Goal: Task Accomplishment & Management: Complete application form

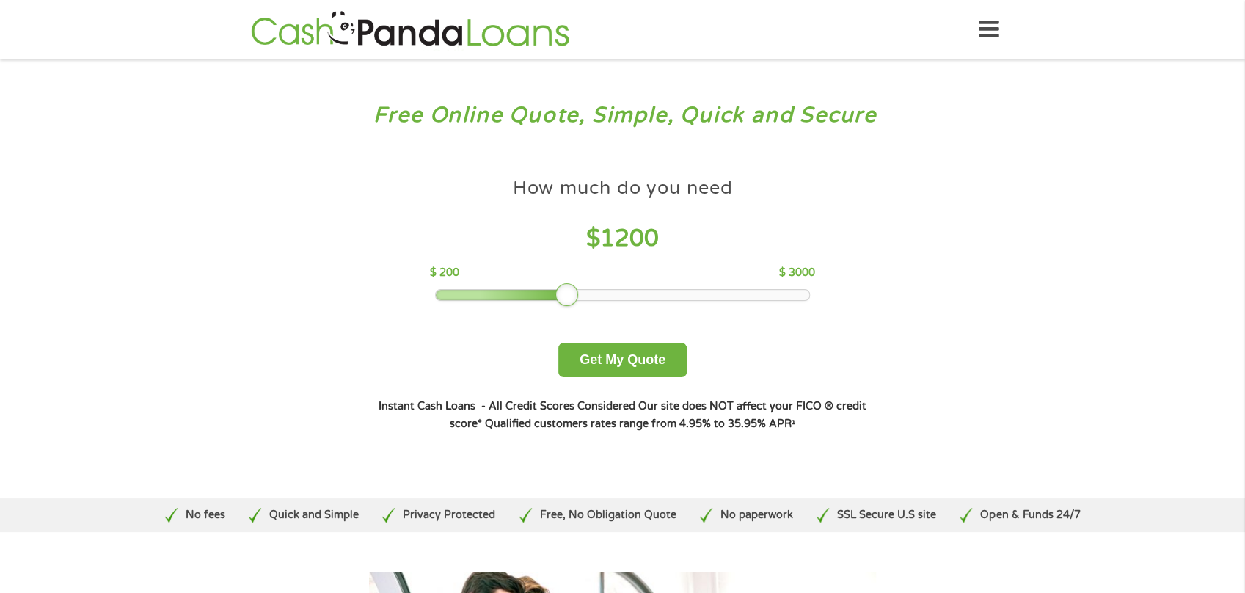
drag, startPoint x: 538, startPoint y: 302, endPoint x: 565, endPoint y: 302, distance: 27.2
click at [565, 302] on div at bounding box center [567, 294] width 23 height 23
click at [644, 360] on button "Get My Quote" at bounding box center [622, 360] width 128 height 34
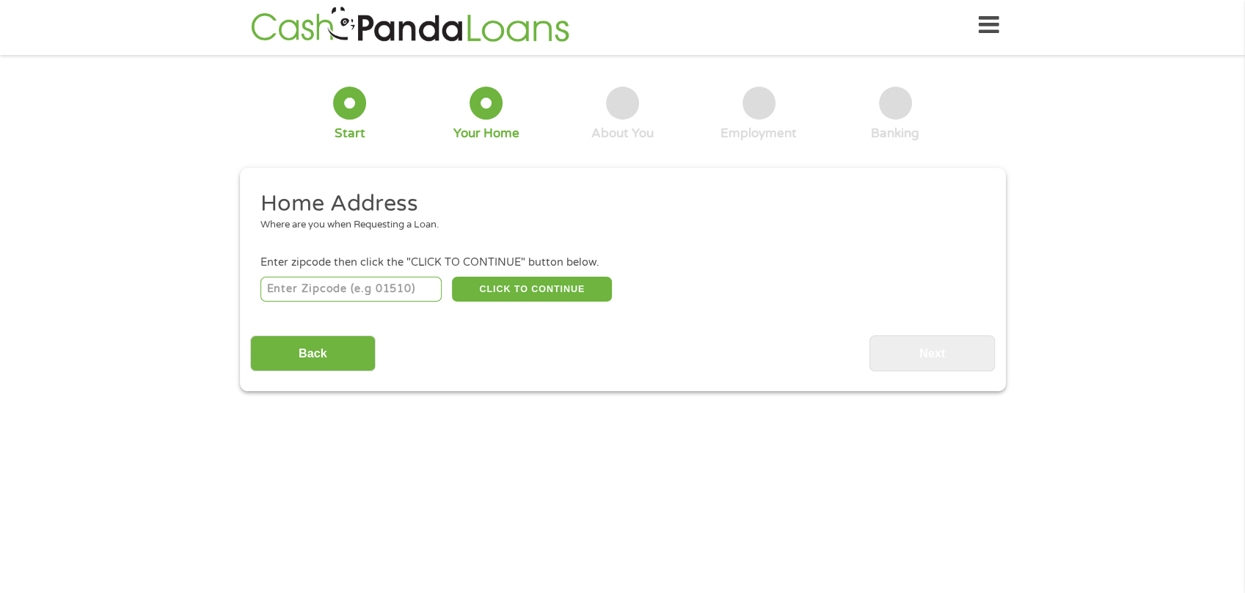
click at [343, 288] on input "number" at bounding box center [351, 289] width 181 height 25
type input "68025"
select select "Nebraska"
click at [497, 285] on button "CLICK TO CONTINUE" at bounding box center [532, 289] width 160 height 25
type input "68025"
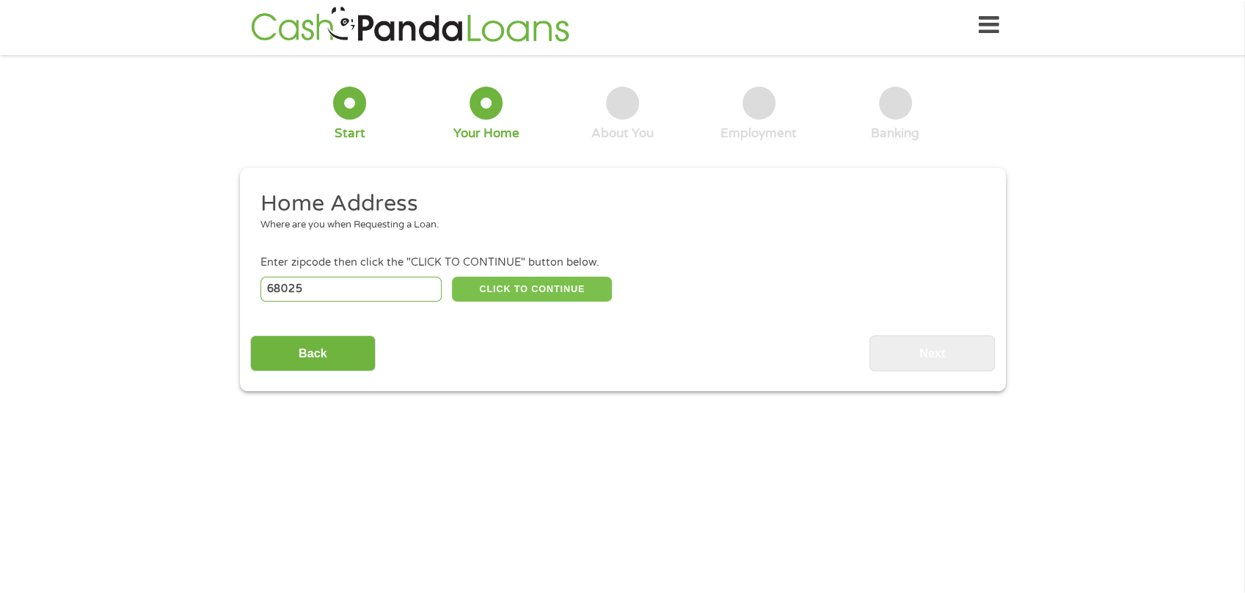
type input "Fremont"
select select "Maine"
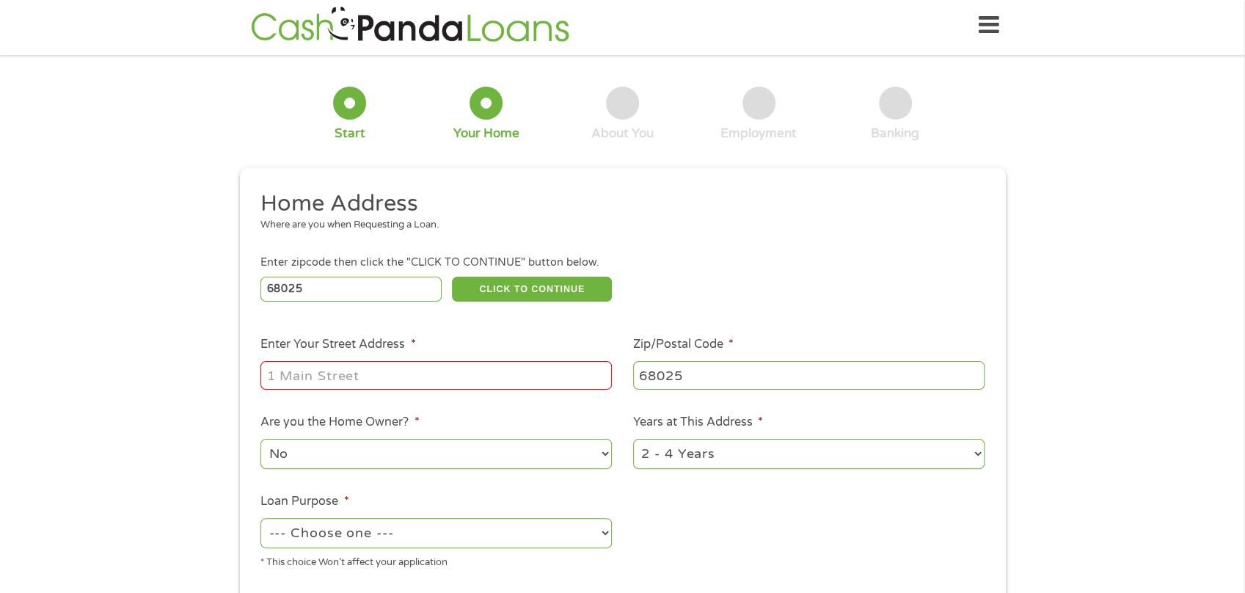
click at [451, 371] on input "Enter Your Street Address *" at bounding box center [437, 375] width 352 height 28
type input "730west 8th st"
click at [363, 460] on select "No Yes" at bounding box center [437, 454] width 352 height 30
click at [431, 455] on select "No Yes" at bounding box center [437, 454] width 352 height 30
select select "yes"
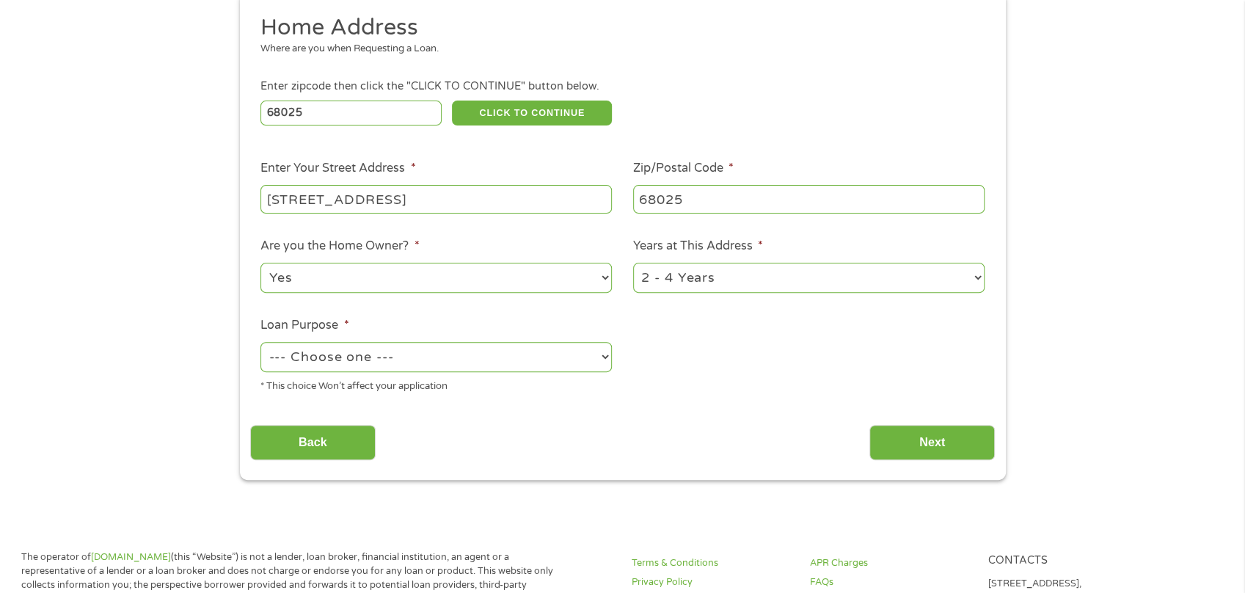
scroll to position [181, 0]
click at [402, 363] on select "--- Choose one --- Pay Bills Debt Consolidation Home Improvement Major Purchase…" at bounding box center [437, 356] width 352 height 30
select select "shorttermcash"
click at [939, 451] on input "Next" at bounding box center [932, 442] width 125 height 36
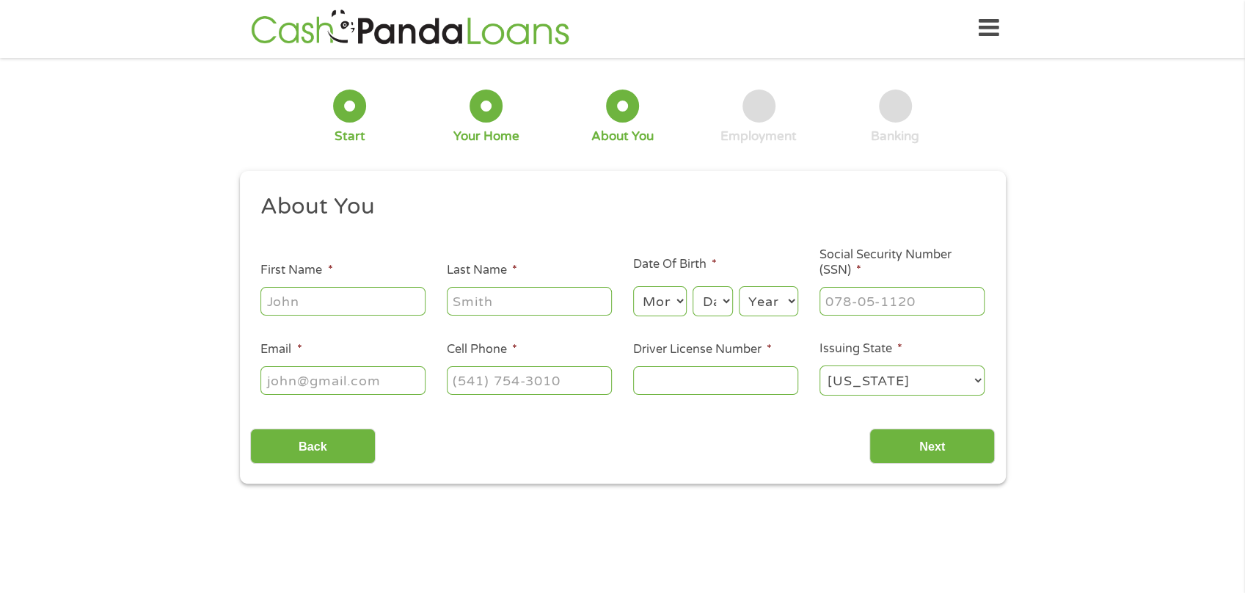
scroll to position [0, 0]
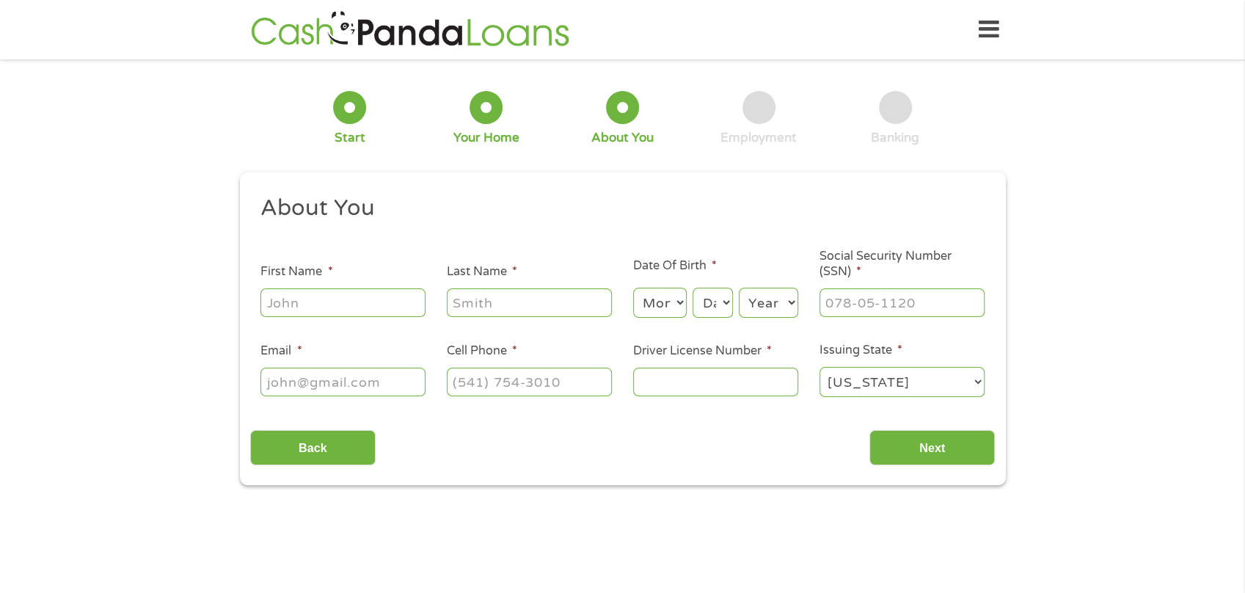
click at [360, 305] on input "First Name *" at bounding box center [343, 302] width 165 height 28
type input "Jennifer"
type input "Odle"
type input "odlejl85@gmail.com"
type input "4027203249"
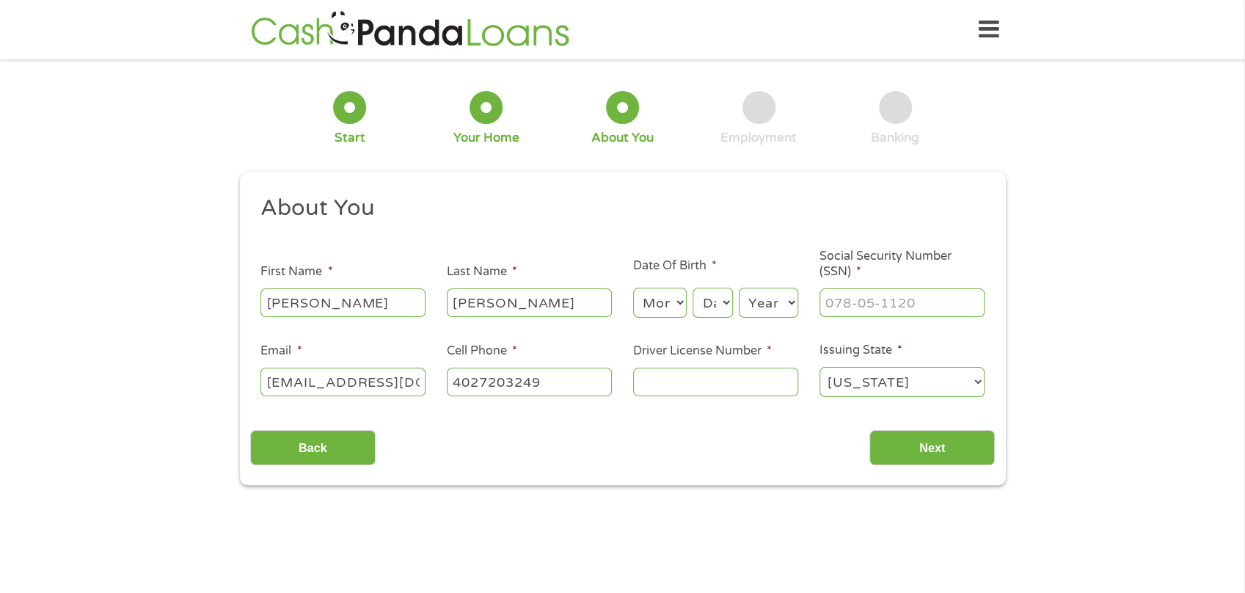
select select "Nebraska"
type input "(402) 720-3249"
click at [674, 306] on select "Month 1 2 3 4 5 6 7 8 9 10 11 12" at bounding box center [660, 303] width 54 height 30
select select "8"
click at [719, 304] on select "Day 1 2 3 4 5 6 7 8 9 10 11 12 13 14 15 16 17 18 19 20 21 22 23 24 25 26 27 28 …" at bounding box center [713, 303] width 40 height 30
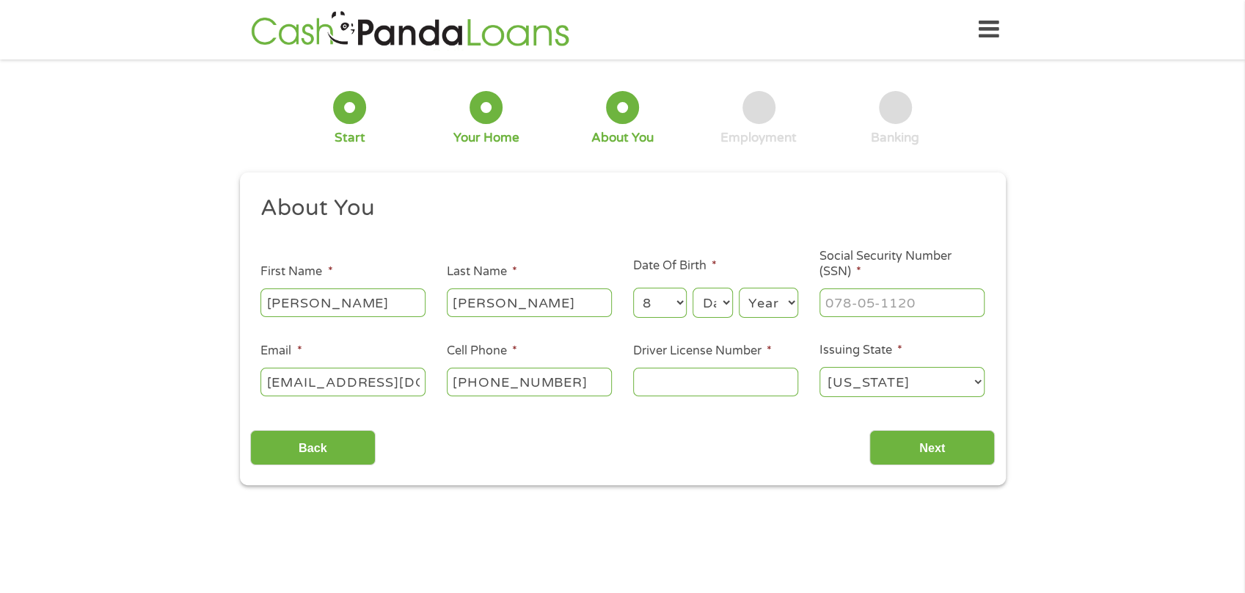
select select "22"
click at [789, 300] on select "Year 2007 2006 2005 2004 2003 2002 2001 2000 1999 1998 1997 1996 1995 1994 1993…" at bounding box center [768, 303] width 59 height 30
select select "1985"
click at [882, 305] on input "___-__-____" at bounding box center [902, 302] width 165 height 28
type input "505-15-5788"
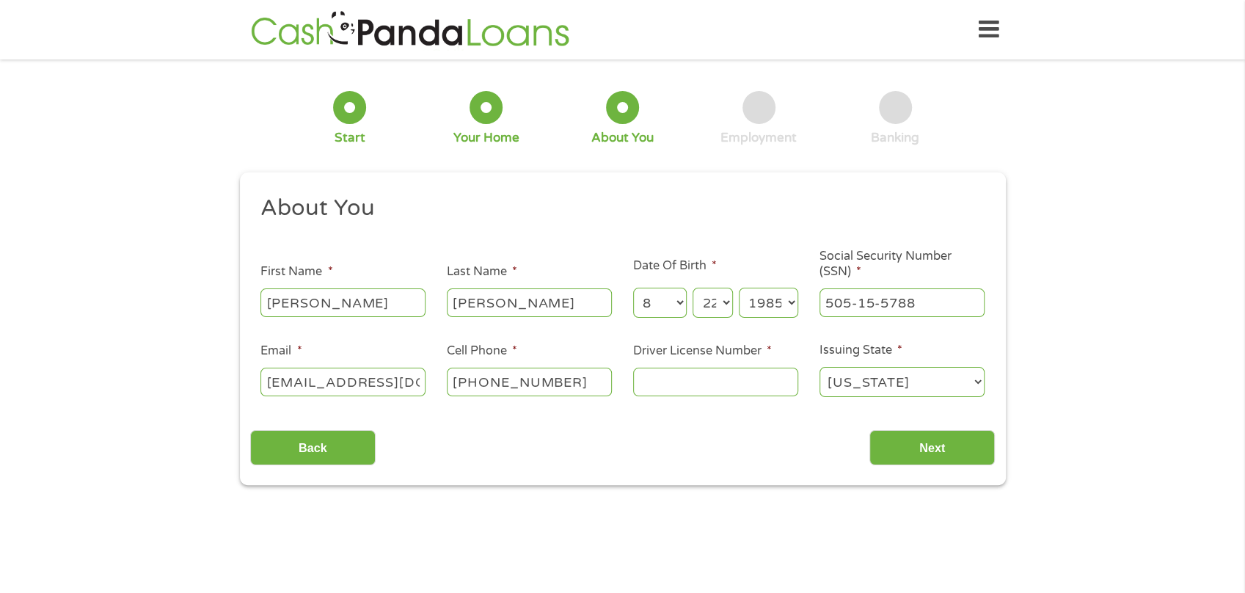
click at [709, 382] on input "Driver License Number *" at bounding box center [715, 382] width 165 height 28
type input "H12804181"
click at [972, 454] on input "Next" at bounding box center [932, 448] width 125 height 36
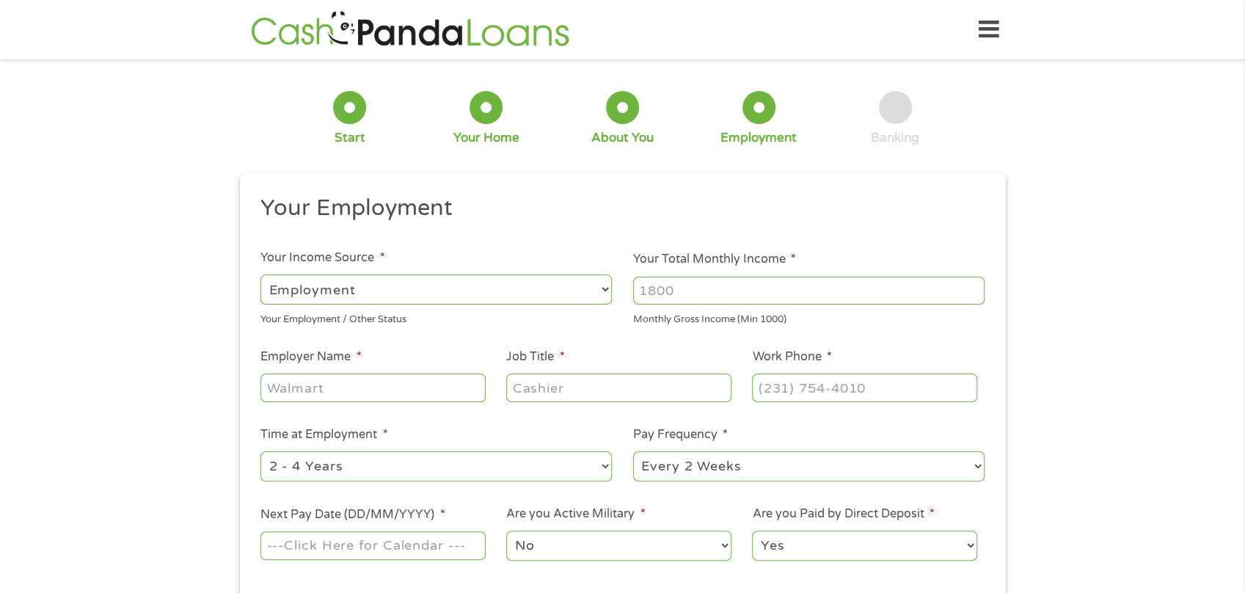
scroll to position [4, 0]
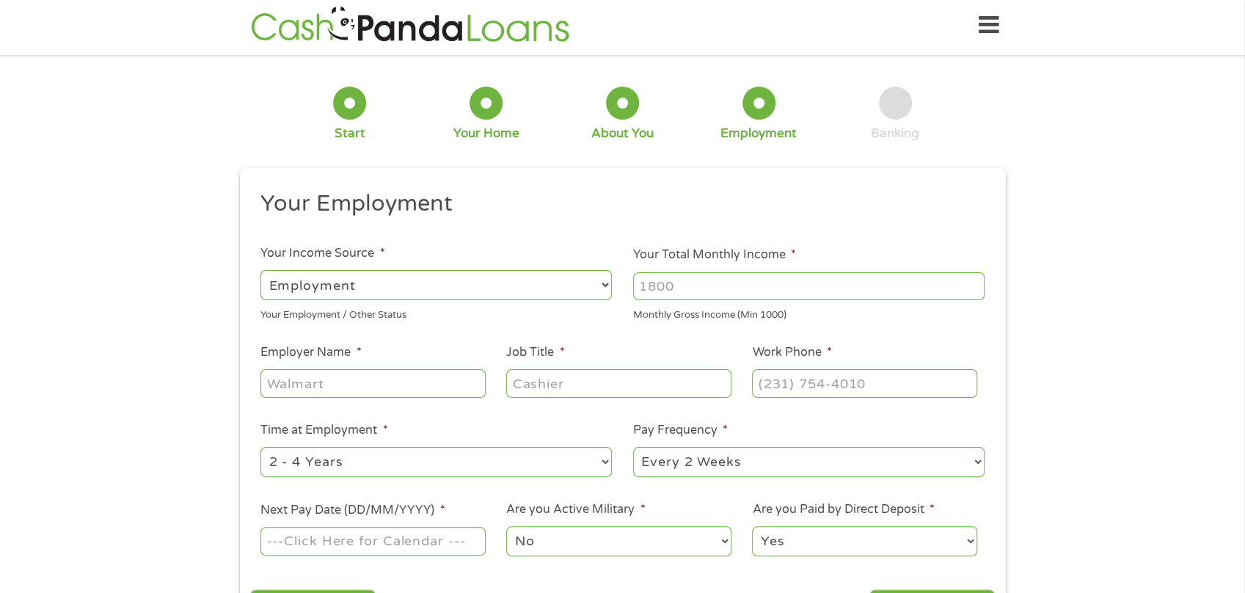
click at [727, 293] on input "Your Total Monthly Income *" at bounding box center [809, 286] width 352 height 28
click at [757, 288] on input "Your Total Monthly Income *" at bounding box center [809, 286] width 352 height 28
type input "52000"
click at [353, 383] on input "Employer Name *" at bounding box center [373, 383] width 225 height 28
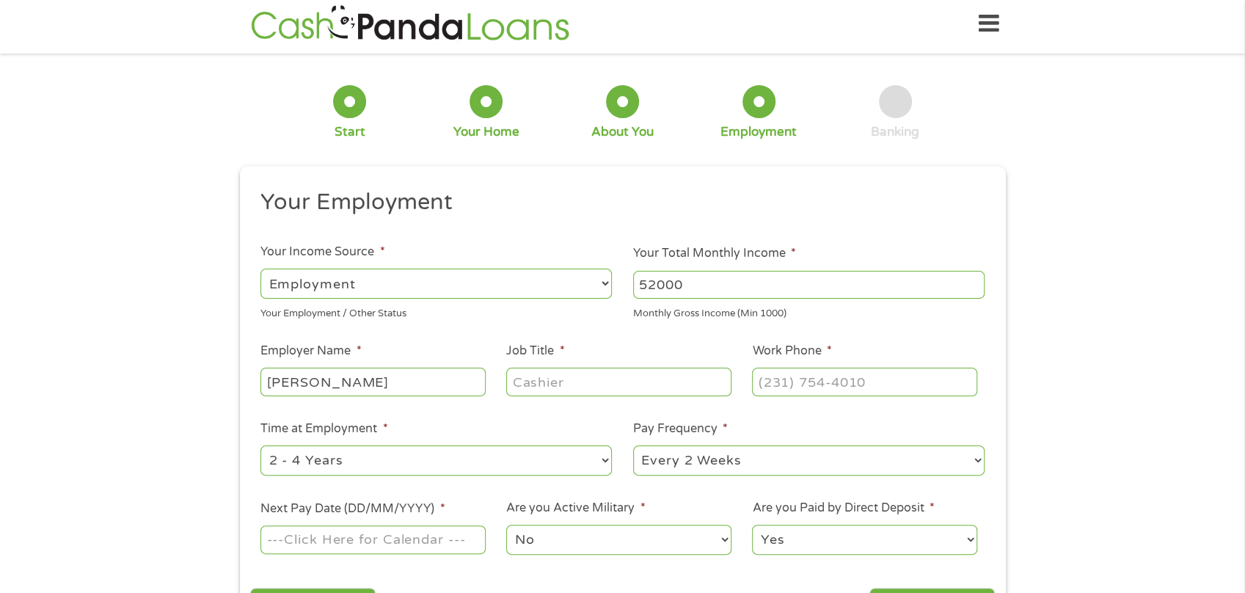
type input "cargill"
click at [572, 379] on input "Job Title *" at bounding box center [618, 382] width 225 height 28
type input "technician"
type input "(___) ___-____"
click at [791, 389] on input "(___) ___-____" at bounding box center [864, 382] width 225 height 28
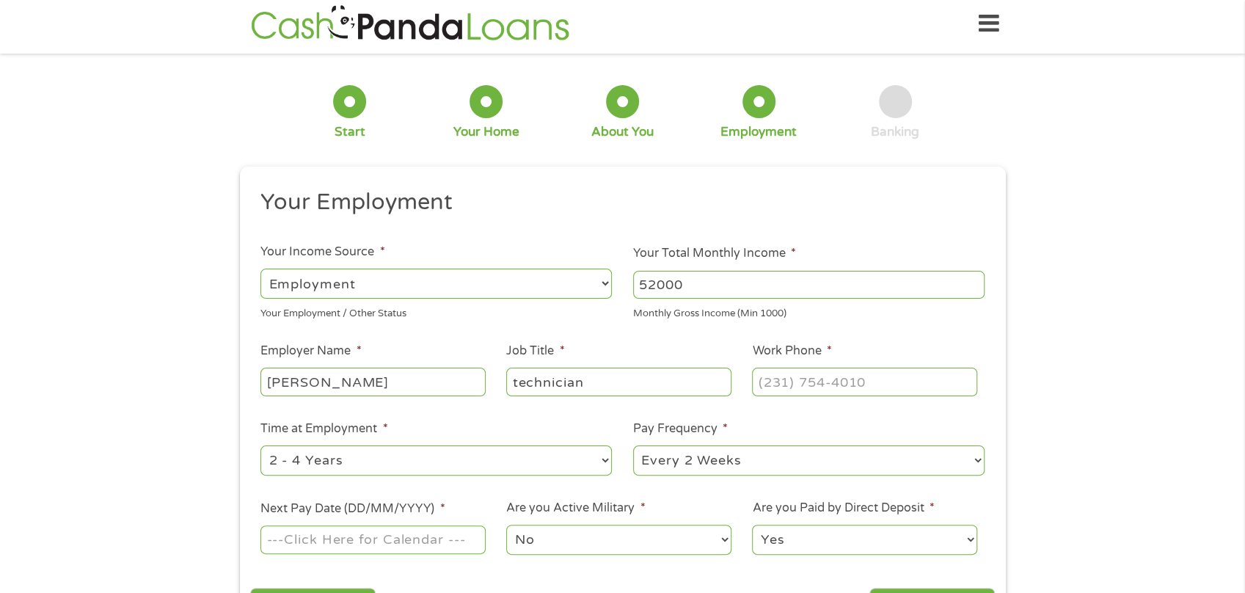
click at [621, 445] on li "Time at Employment * --- Choose one --- 1 Year or less 1 - 2 Years 2 - 4 Years …" at bounding box center [436, 449] width 373 height 58
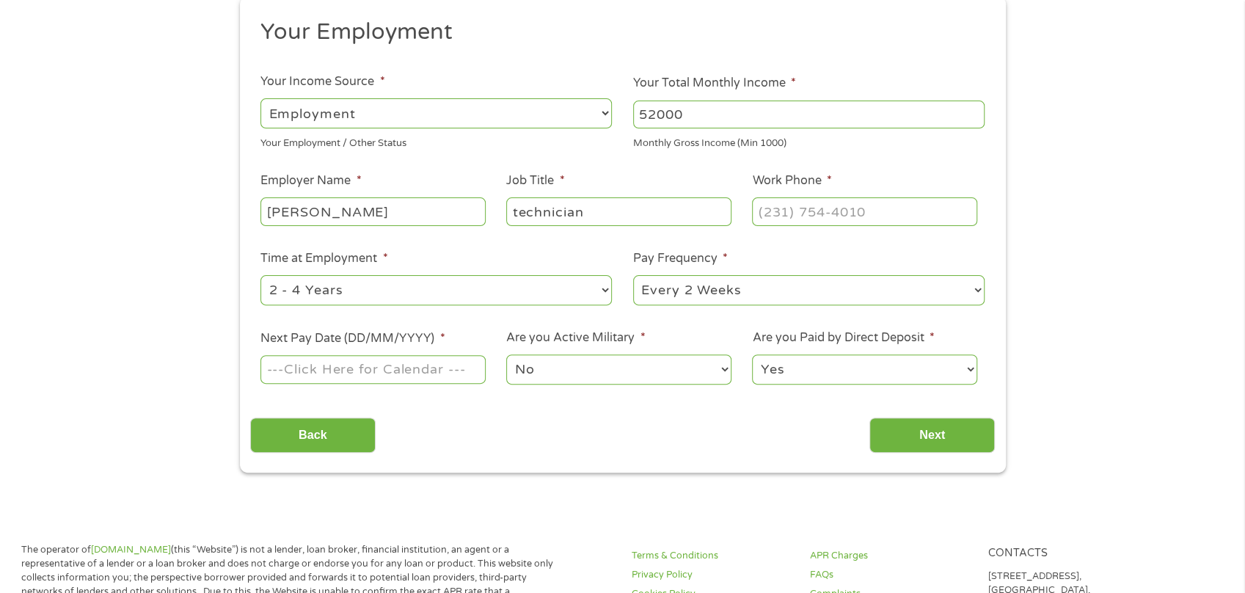
scroll to position [181, 0]
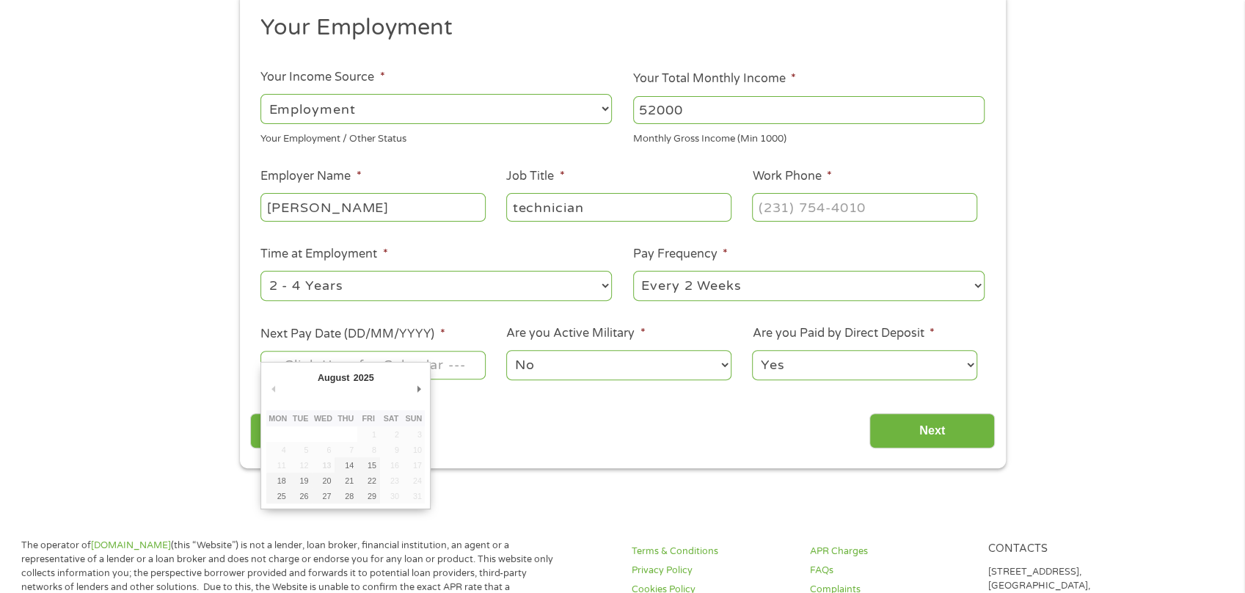
click at [437, 367] on input "Next Pay Date (DD/MM/YYYY) *" at bounding box center [373, 365] width 225 height 28
click at [452, 363] on input "29/08/2025" at bounding box center [373, 365] width 225 height 28
type input "22/08/2025"
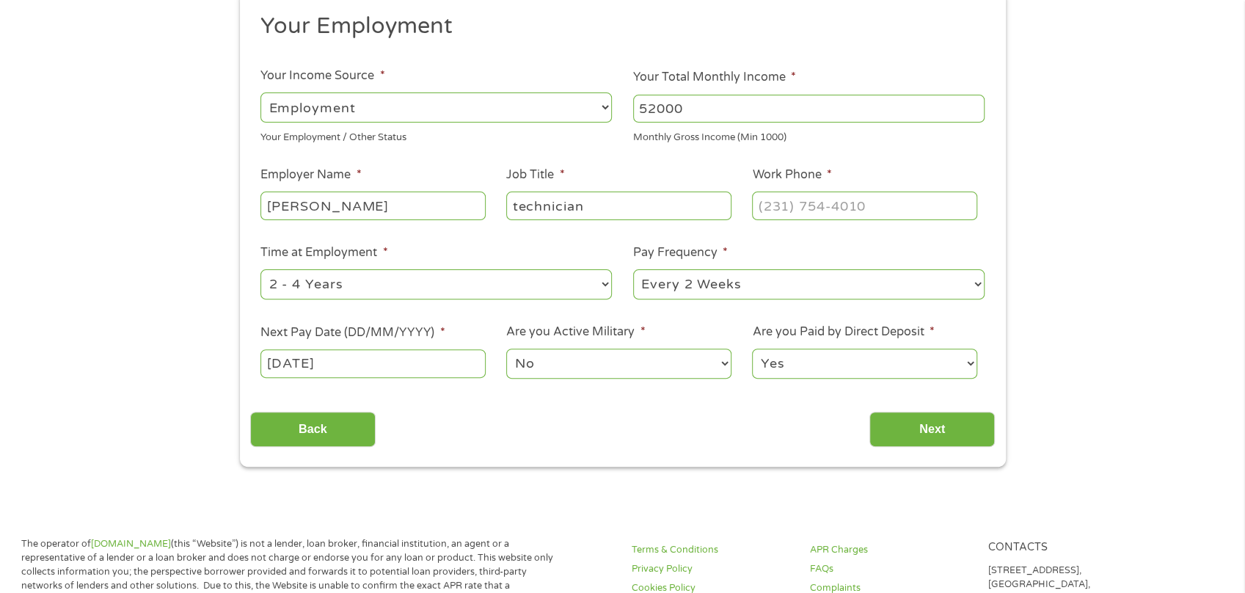
scroll to position [182, 0]
click at [939, 362] on select "Yes No" at bounding box center [864, 364] width 225 height 30
click at [812, 205] on input "(___) ___-____" at bounding box center [864, 206] width 225 height 28
type input "(402) 720-3249"
click at [929, 419] on input "Next" at bounding box center [932, 430] width 125 height 36
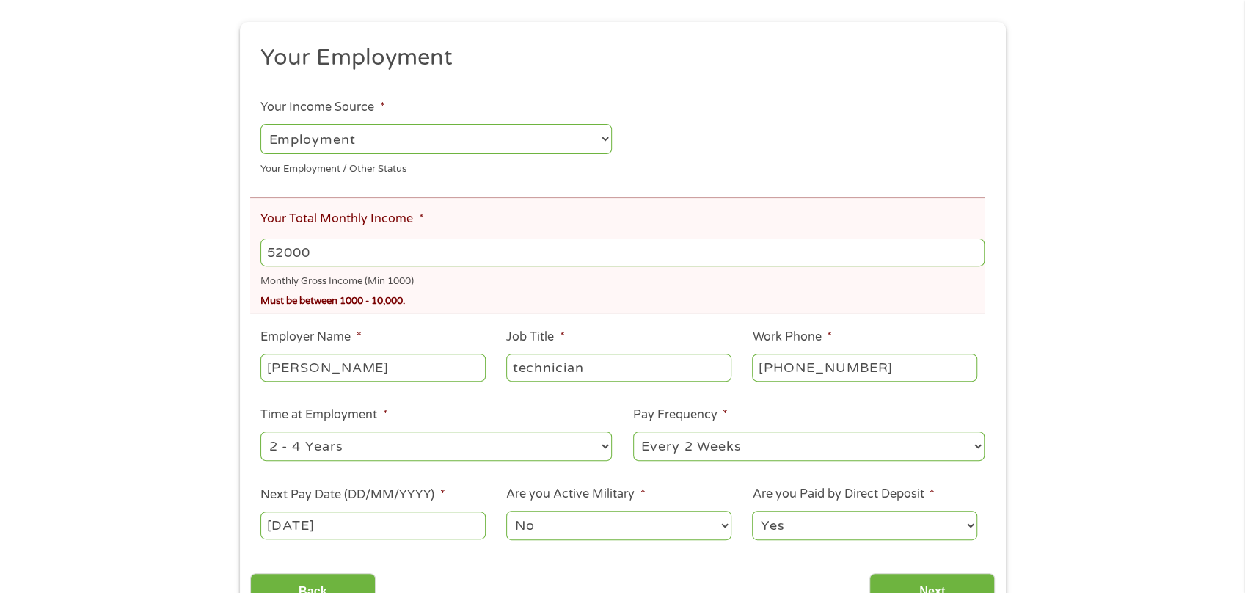
scroll to position [255, 0]
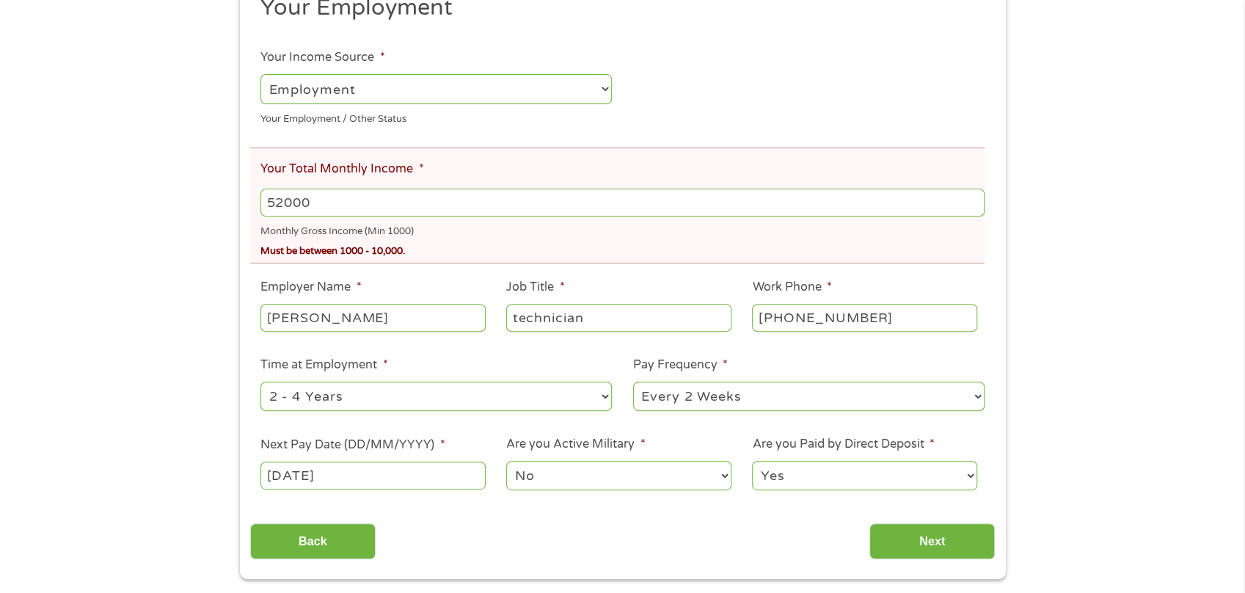
drag, startPoint x: 330, startPoint y: 202, endPoint x: 192, endPoint y: 200, distance: 138.0
click at [191, 200] on div "There was a problem with your submission. Please review the fields below. 1 Sta…" at bounding box center [622, 196] width 1245 height 764
type input "2700"
click at [542, 182] on li "Your Total Monthly Income * 2700 Monthly Gross Income (Min 1000) Must be betwee…" at bounding box center [617, 206] width 735 height 116
click at [906, 531] on input "Next" at bounding box center [932, 541] width 125 height 36
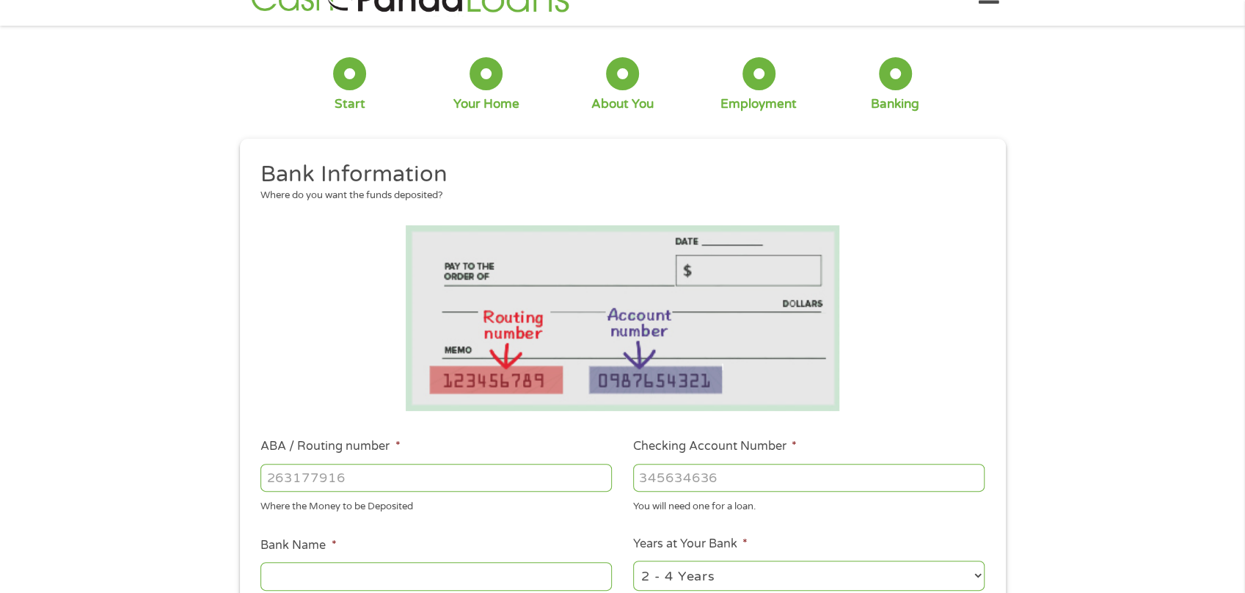
scroll to position [0, 0]
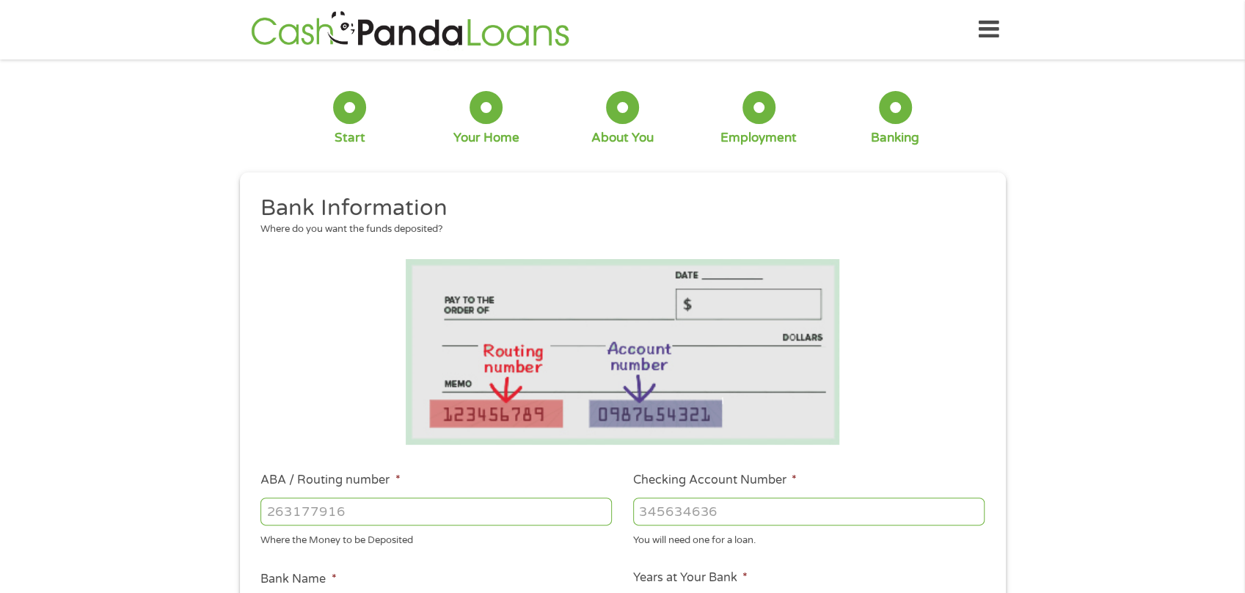
click at [418, 501] on input "ABA / Routing number *" at bounding box center [437, 512] width 352 height 28
type input "104900116"
type input "FIRST STATE BANK"
type input "104900116"
click at [687, 515] on input "Checking Account Number *" at bounding box center [809, 512] width 352 height 28
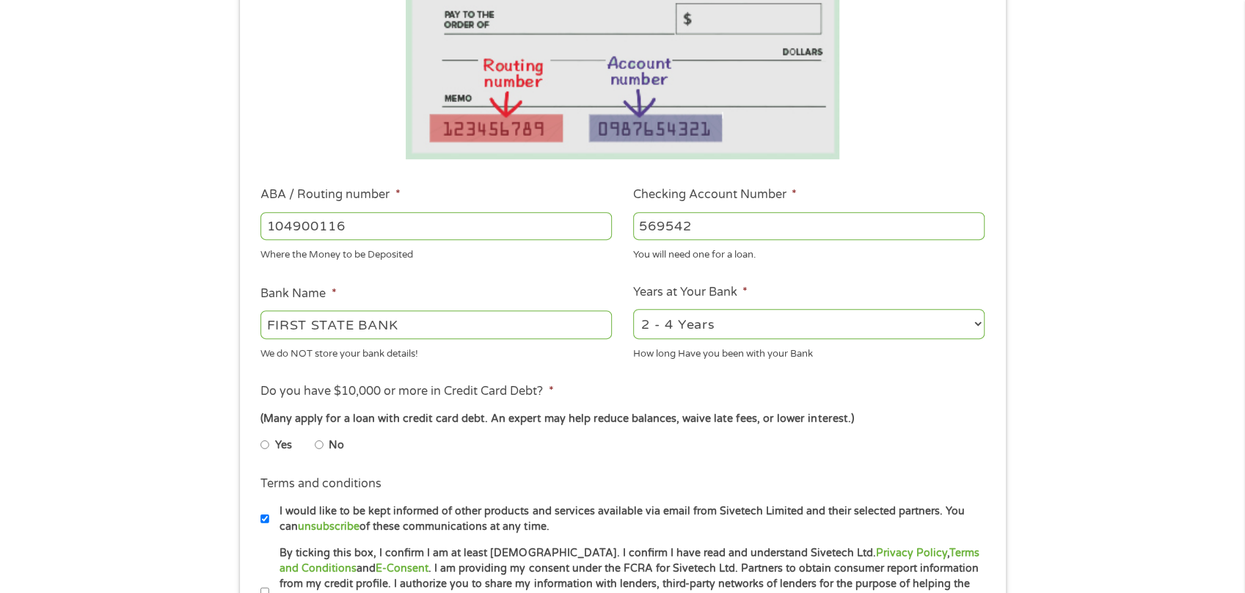
scroll to position [308, 0]
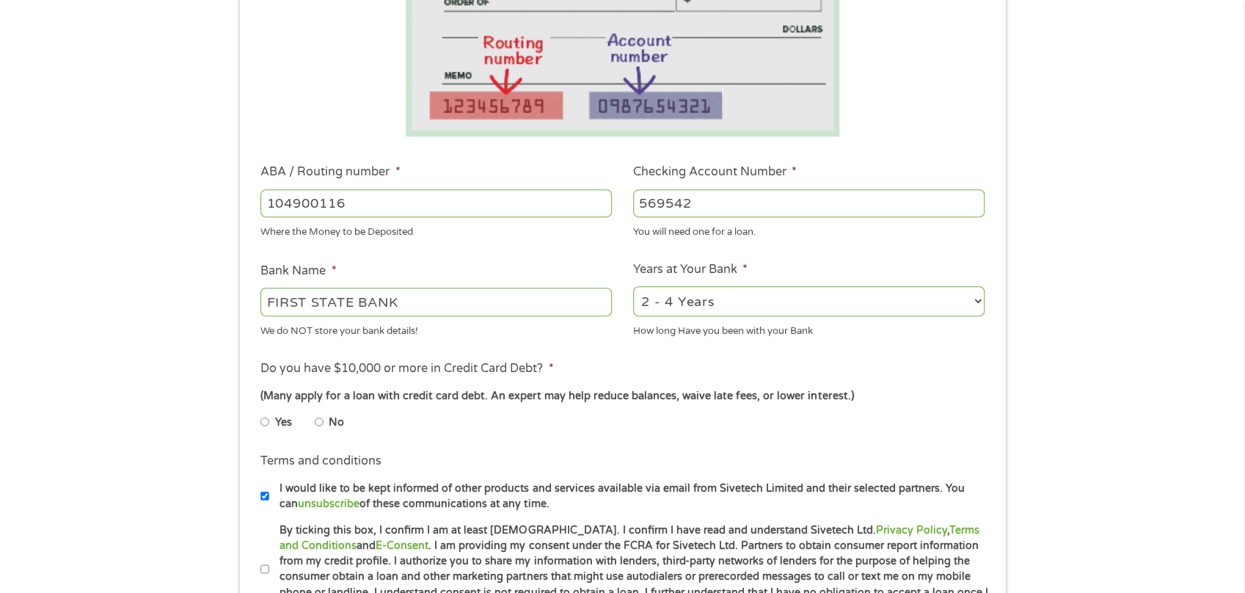
type input "569542"
click at [780, 300] on select "2 - 4 Years 6 - 12 Months 1 - 2 Years Over 4 Years" at bounding box center [809, 301] width 352 height 30
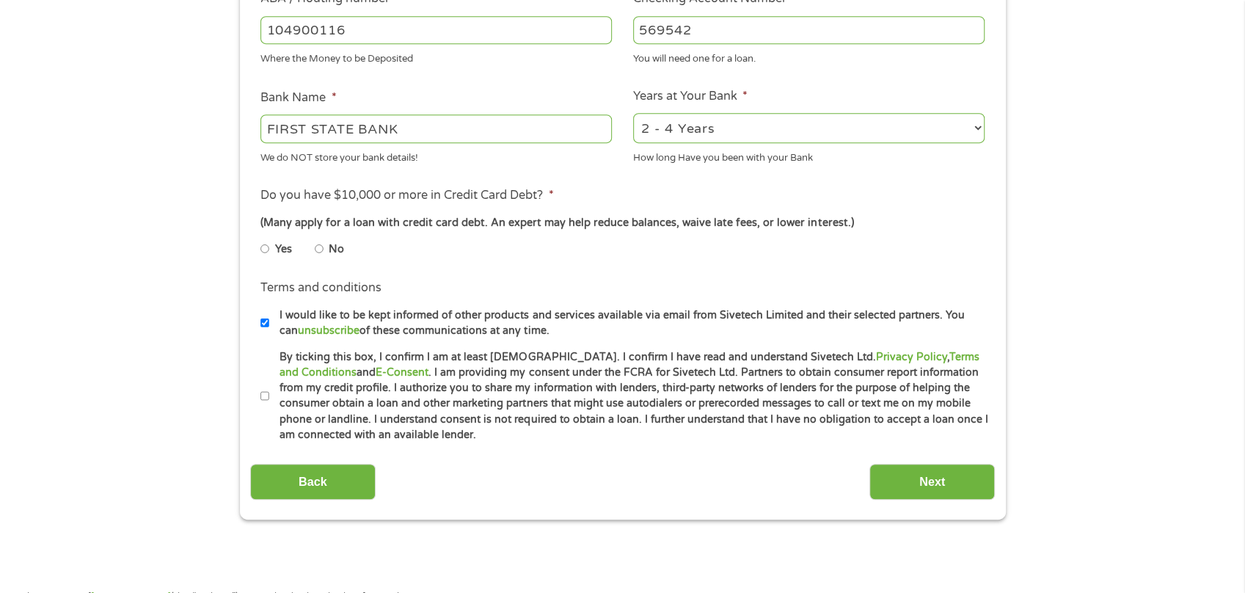
scroll to position [484, 0]
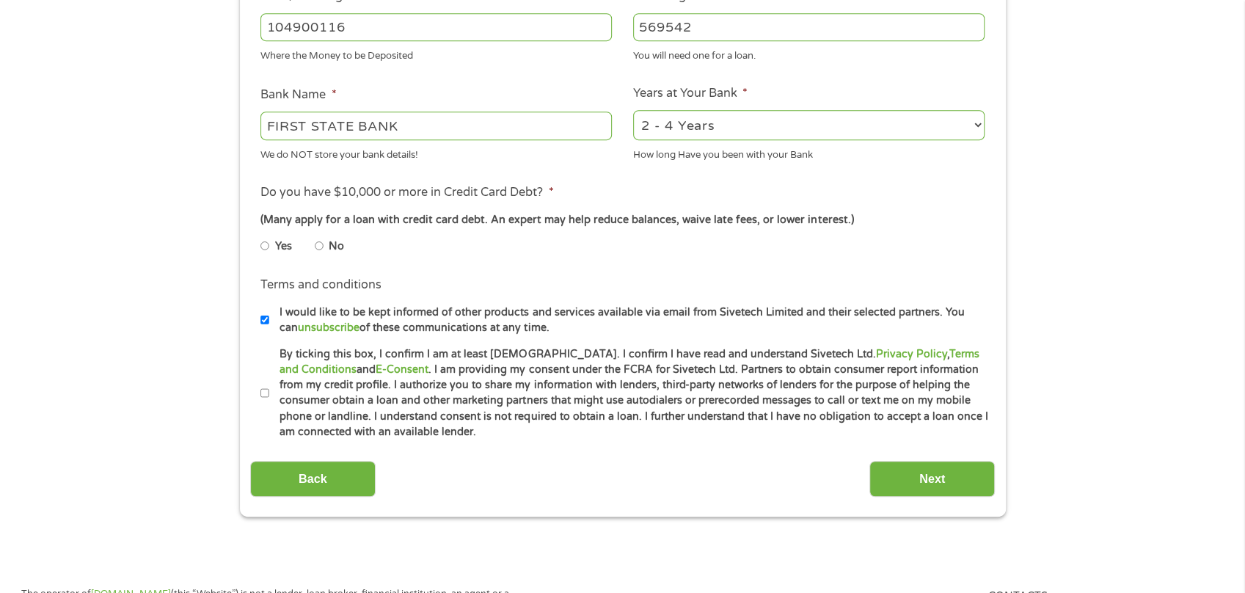
click at [314, 245] on li "Yes" at bounding box center [288, 246] width 54 height 29
click at [322, 247] on input "No" at bounding box center [319, 245] width 9 height 23
radio input "true"
drag, startPoint x: 265, startPoint y: 396, endPoint x: 293, endPoint y: 403, distance: 28.8
click at [266, 396] on input "By ticking this box, I confirm I am at least 18 years old. I confirm I have rea…" at bounding box center [265, 393] width 9 height 23
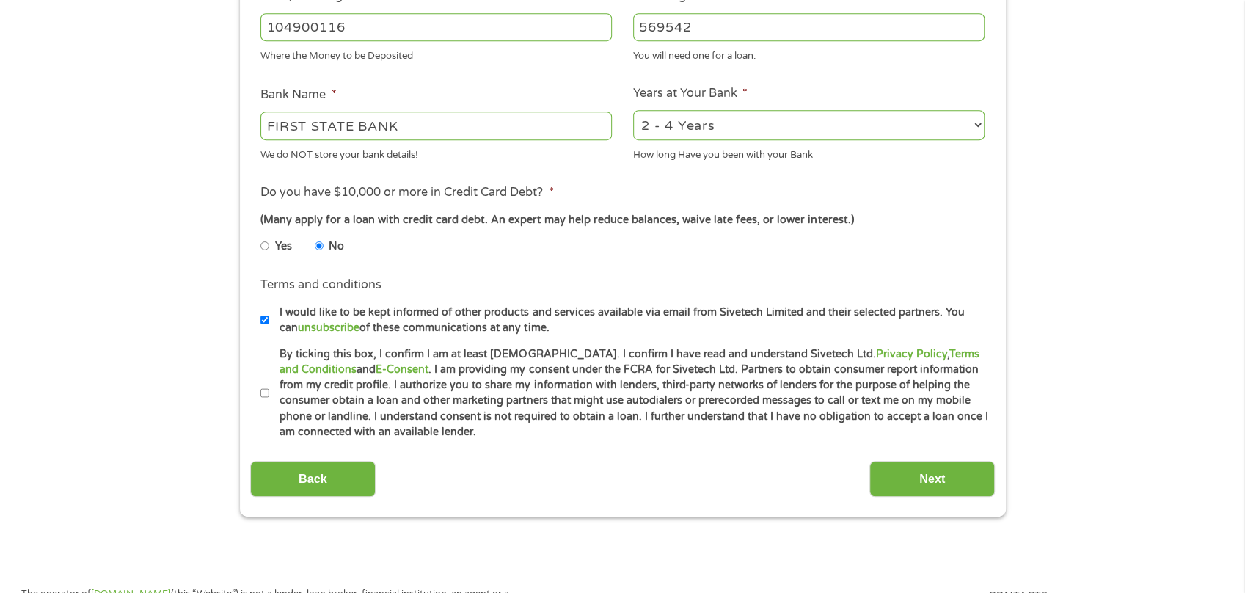
checkbox input "true"
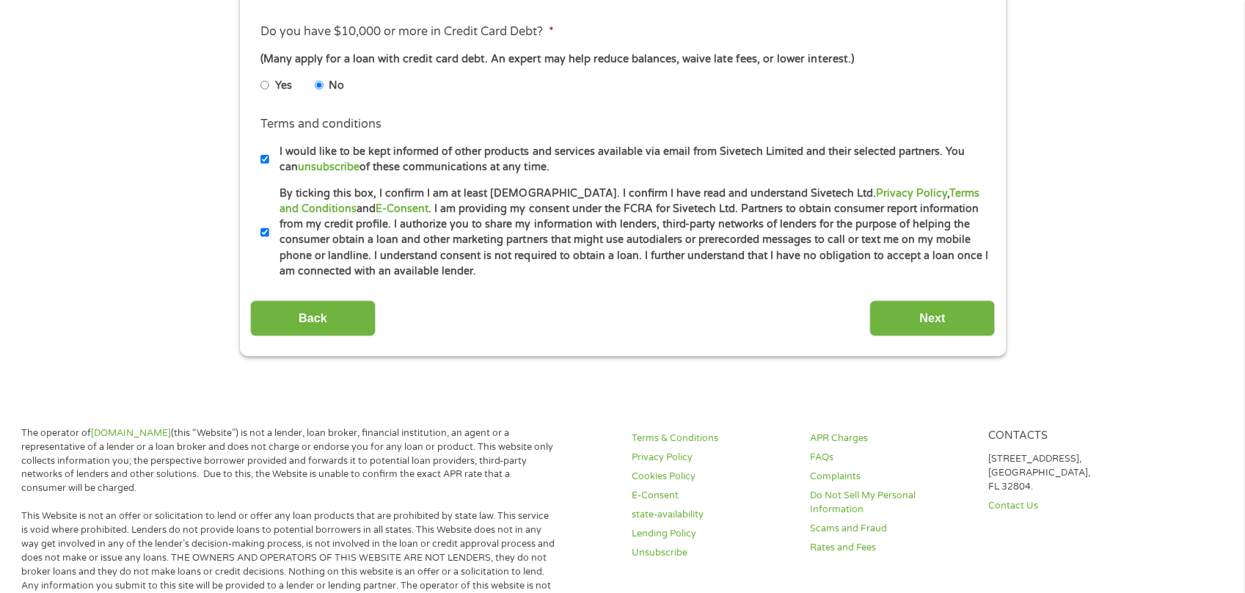
scroll to position [659, 0]
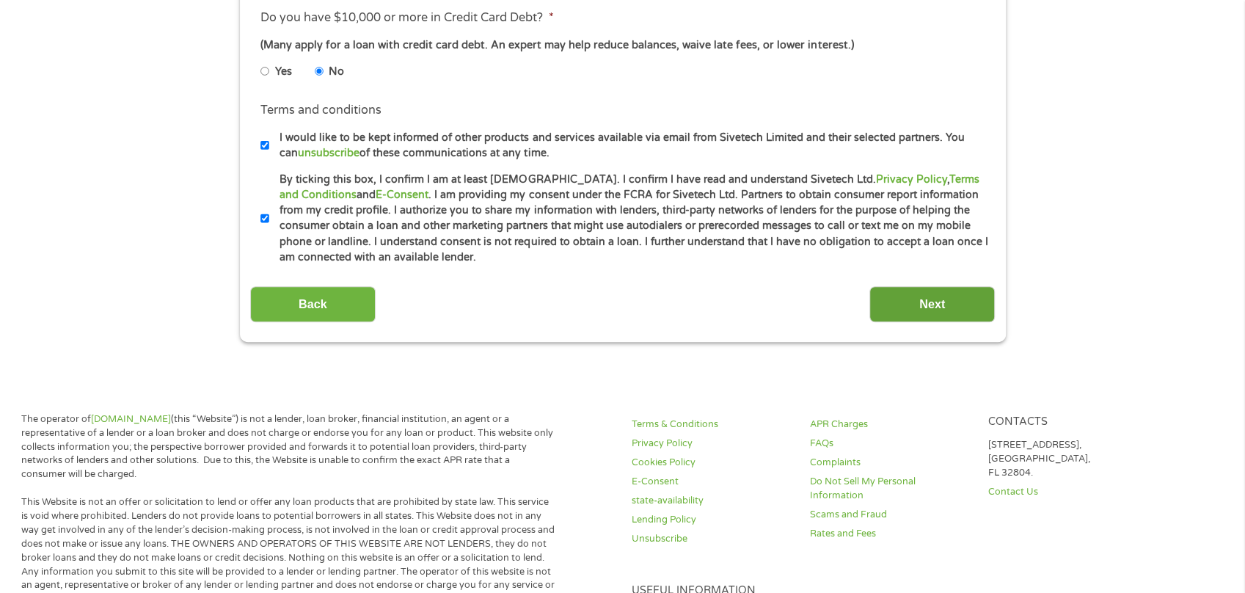
click at [947, 303] on input "Next" at bounding box center [932, 304] width 125 height 36
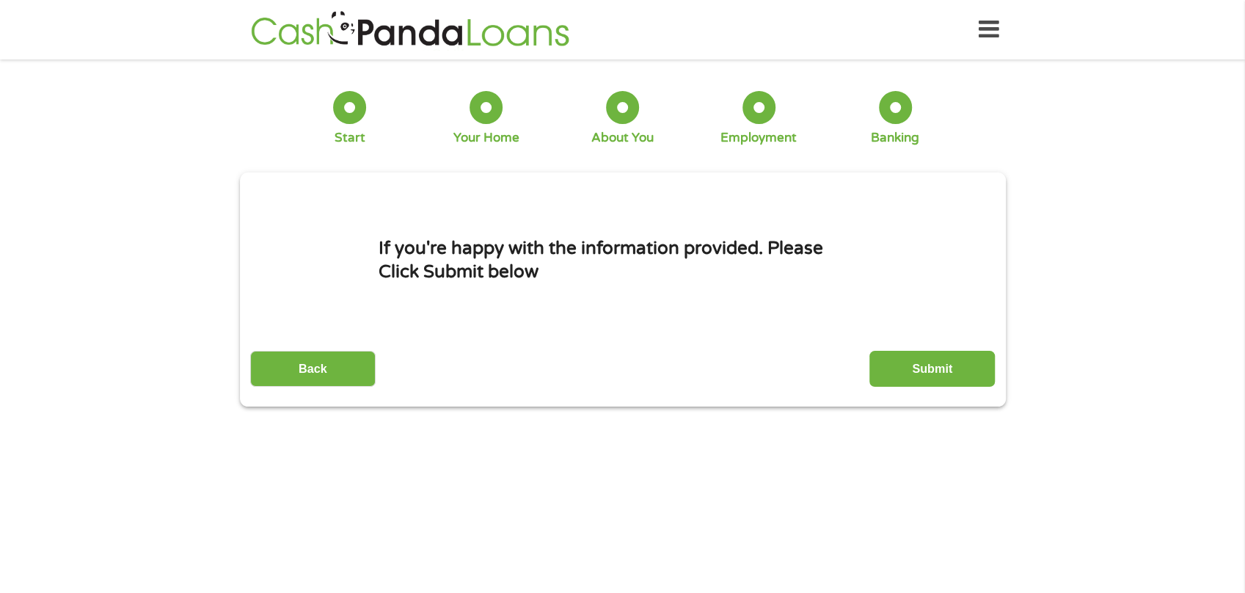
scroll to position [1, 0]
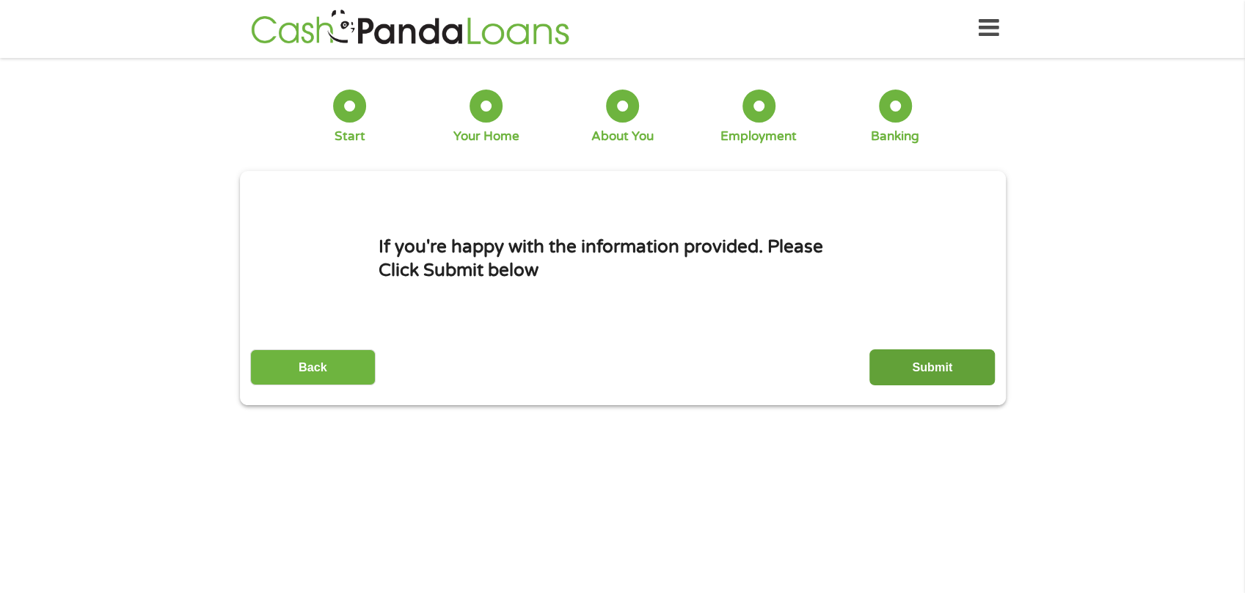
click at [933, 371] on input "Submit" at bounding box center [932, 367] width 125 height 36
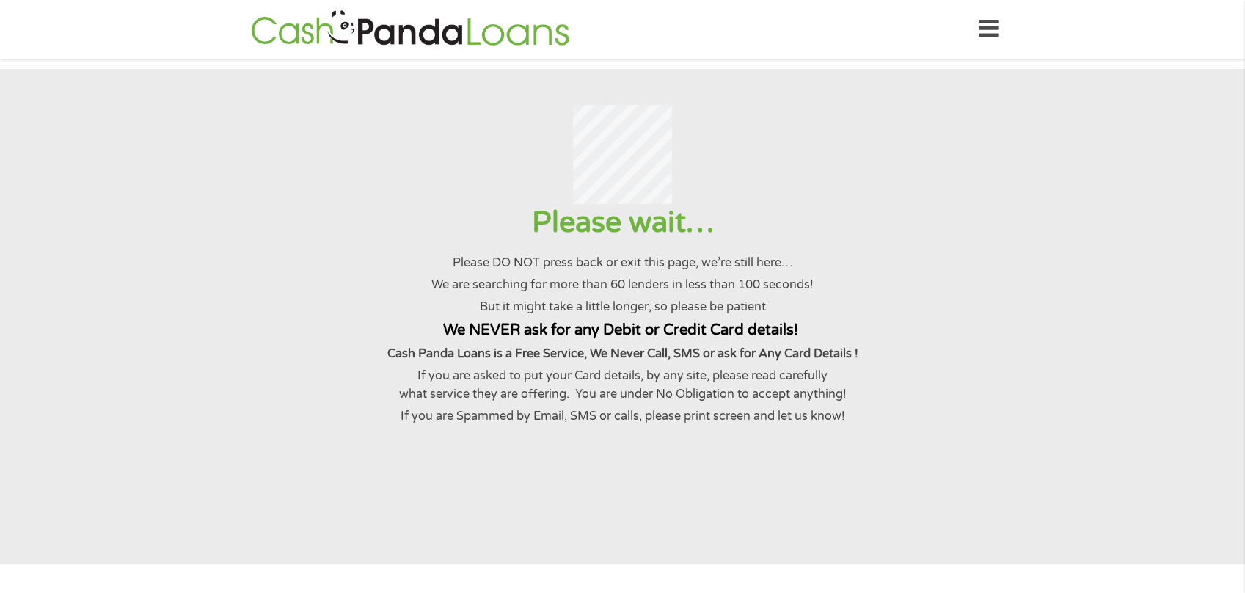
scroll to position [0, 0]
